Goal: Task Accomplishment & Management: Use online tool/utility

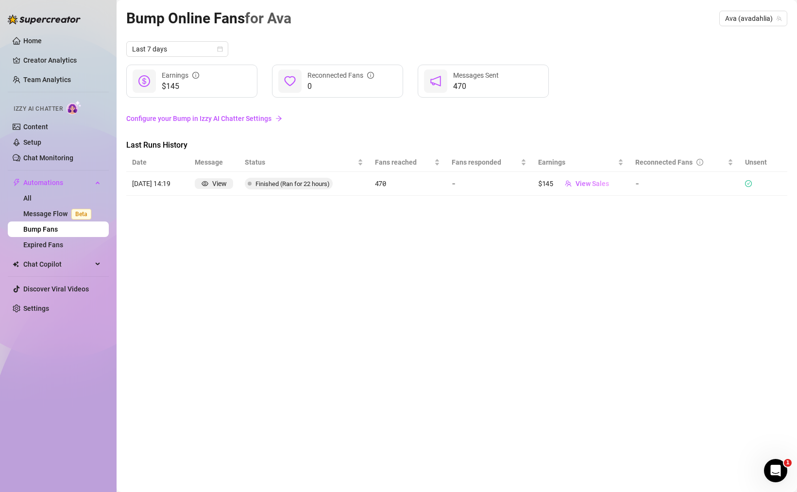
click at [407, 329] on div "Bump Online Fans for [PERSON_NAME] (avadahlia) Last 7 days $145 Earnings 0 Reco…" at bounding box center [456, 235] width 661 height 456
click at [462, 343] on div "Bump Online Fans for [PERSON_NAME] (avadahlia) Last 7 days $145 Earnings 0 Reco…" at bounding box center [456, 235] width 661 height 456
click at [598, 184] on span "View Sales" at bounding box center [592, 184] width 34 height 8
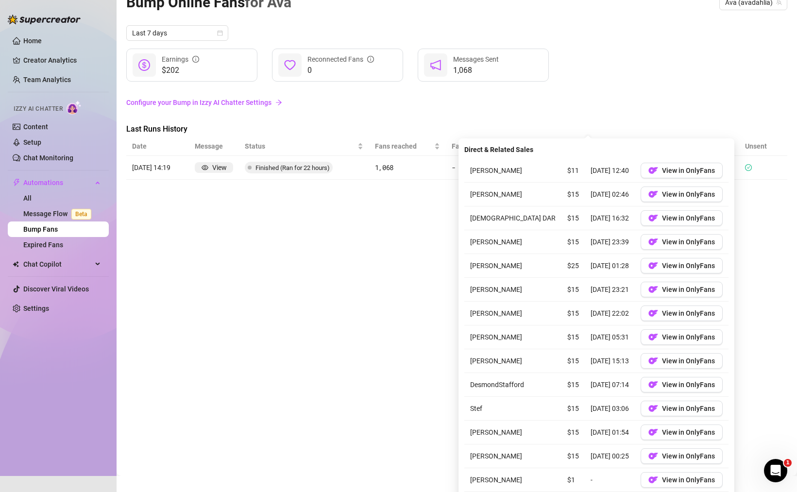
scroll to position [17, 0]
click at [681, 267] on span "View in OnlyFans" at bounding box center [688, 266] width 53 height 8
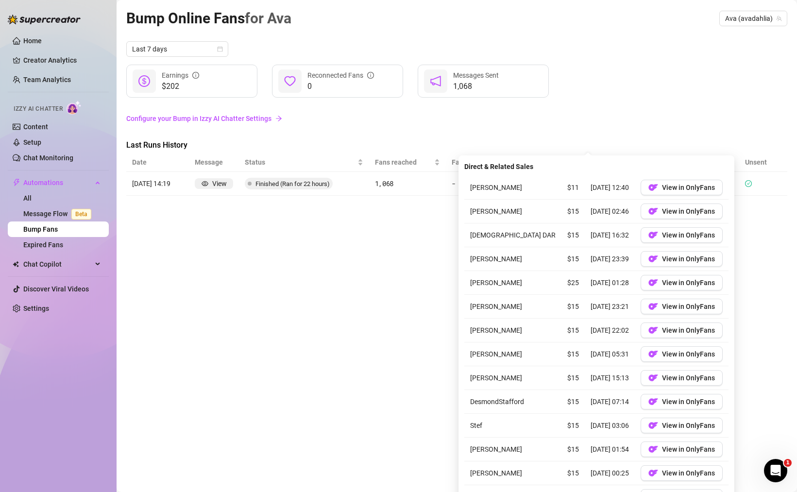
click at [296, 286] on div "Bump Online Fans for Ava Ava (avadahlia) Last 7 days $202 Earnings 0 Reconnecte…" at bounding box center [456, 235] width 661 height 456
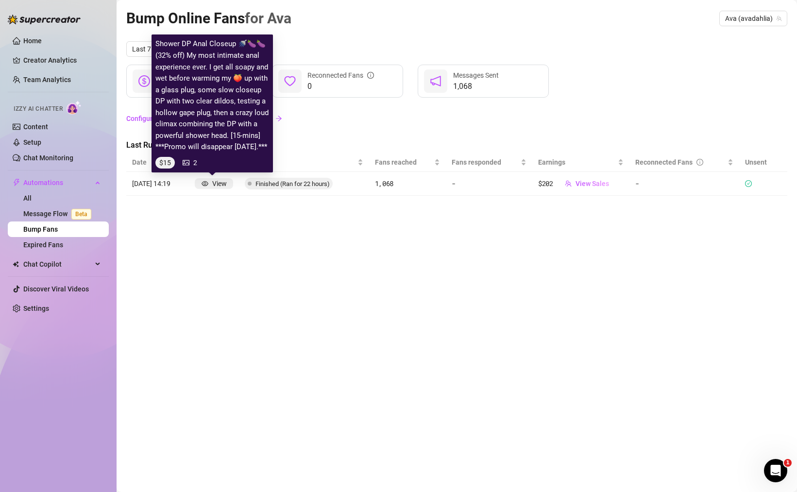
click at [216, 183] on div "View" at bounding box center [219, 183] width 15 height 11
drag, startPoint x: 201, startPoint y: 151, endPoint x: 180, endPoint y: 129, distance: 30.6
click at [180, 129] on article "Shower DP Anal Closeup 🚿🍆🍆 (32% off) My most intimate anal experience ever. I g…" at bounding box center [212, 95] width 114 height 115
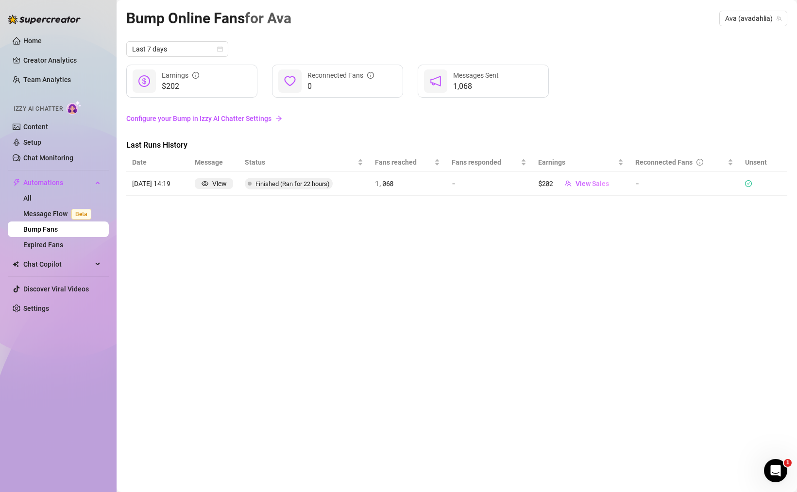
click at [206, 216] on div "Bump Online Fans for Ava Ava (avadahlia) Last 7 days $202 Earnings 0 Reconnecte…" at bounding box center [456, 235] width 661 height 456
